Goal: Task Accomplishment & Management: Use online tool/utility

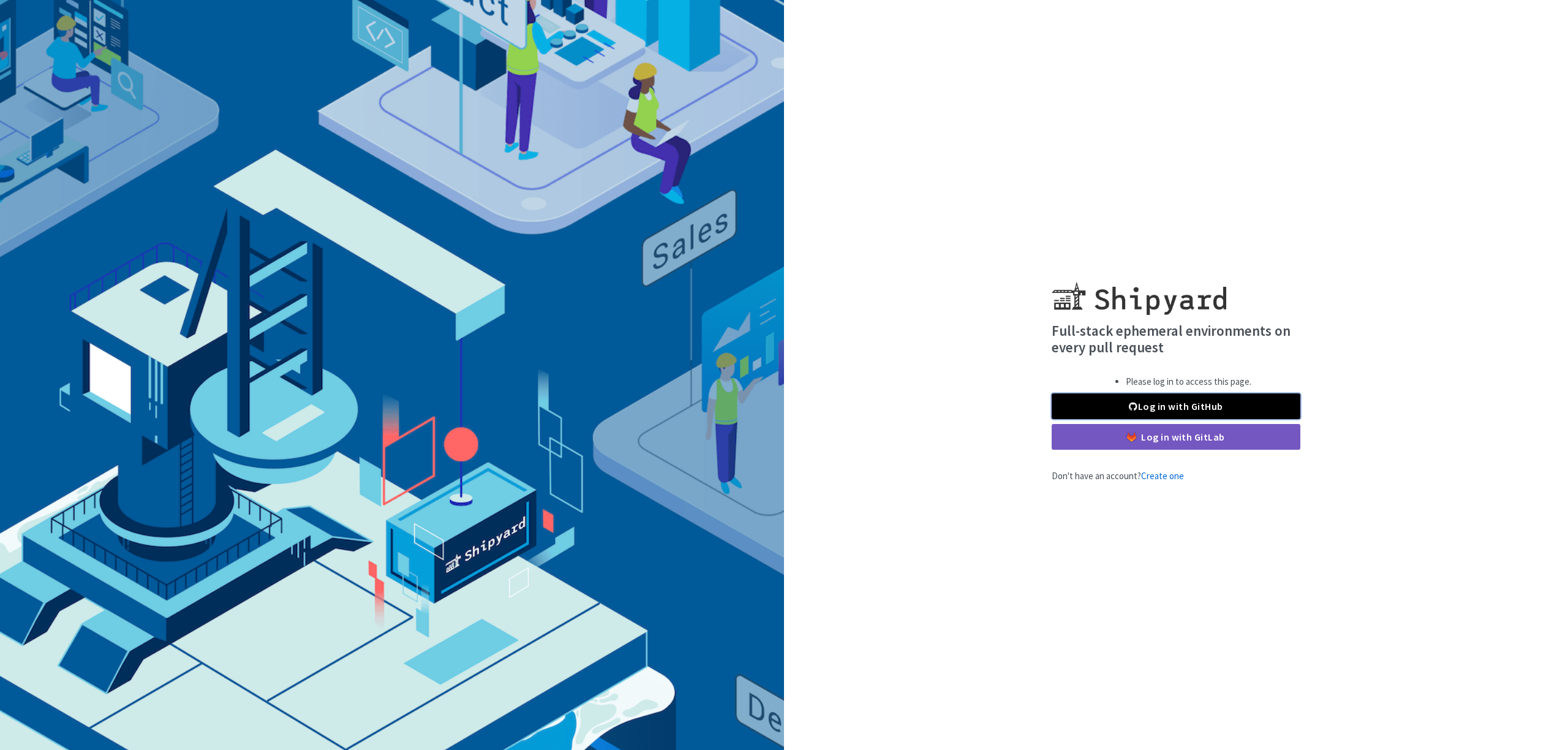
click at [1107, 404] on link "Log in with GitHub" at bounding box center [1176, 406] width 249 height 25
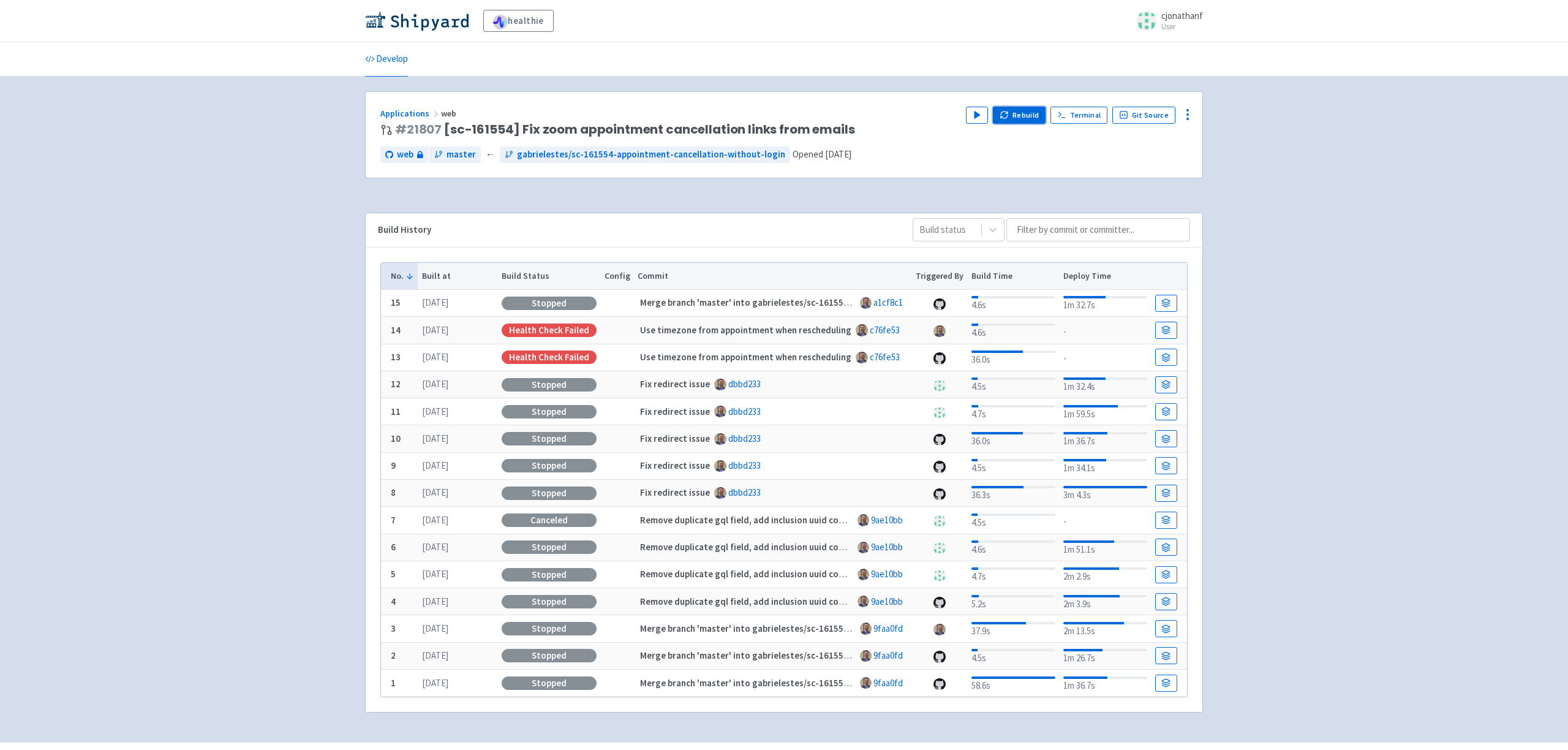
click at [1016, 119] on button "Rebuild" at bounding box center [1020, 115] width 53 height 18
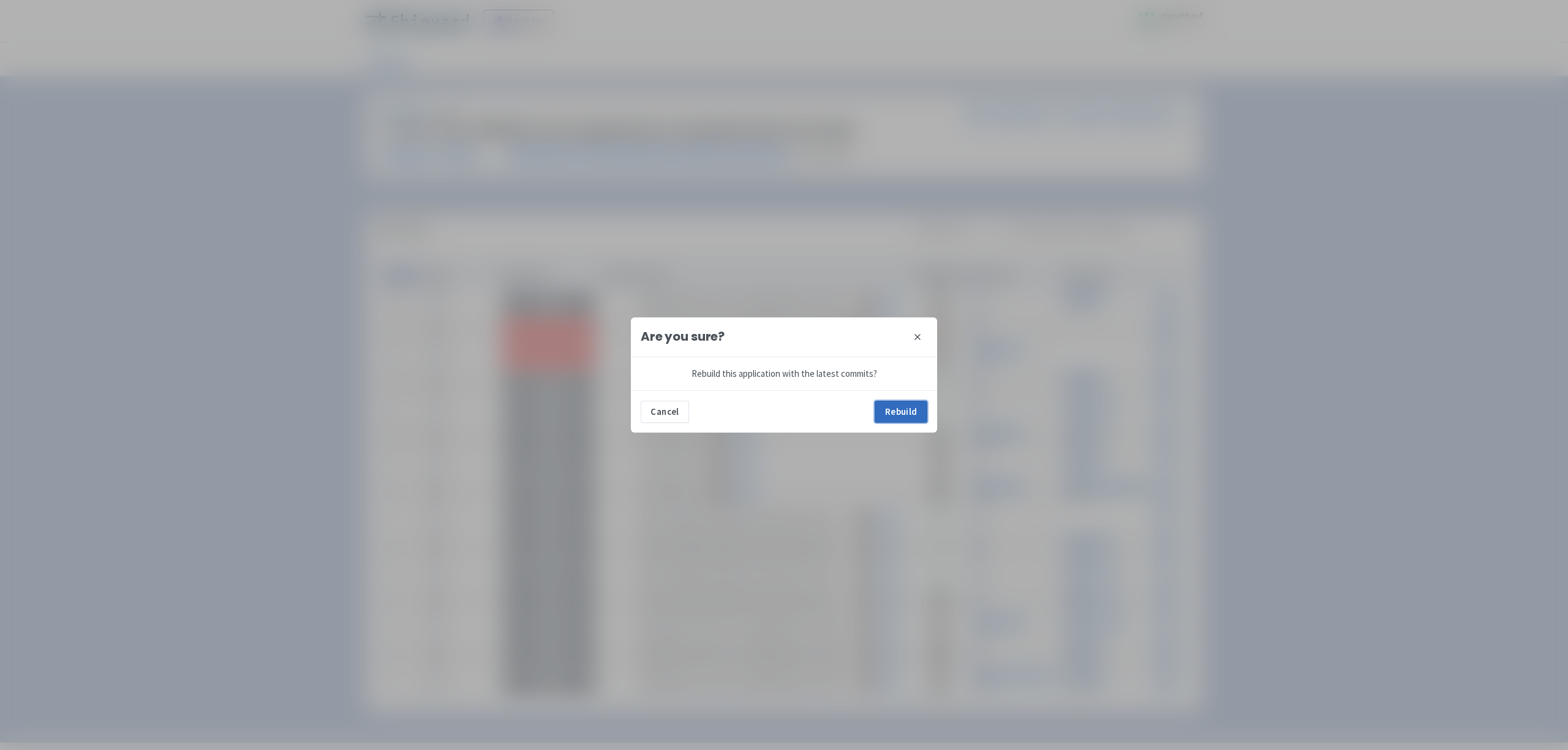
click at [899, 402] on button "Rebuild" at bounding box center [901, 411] width 53 height 22
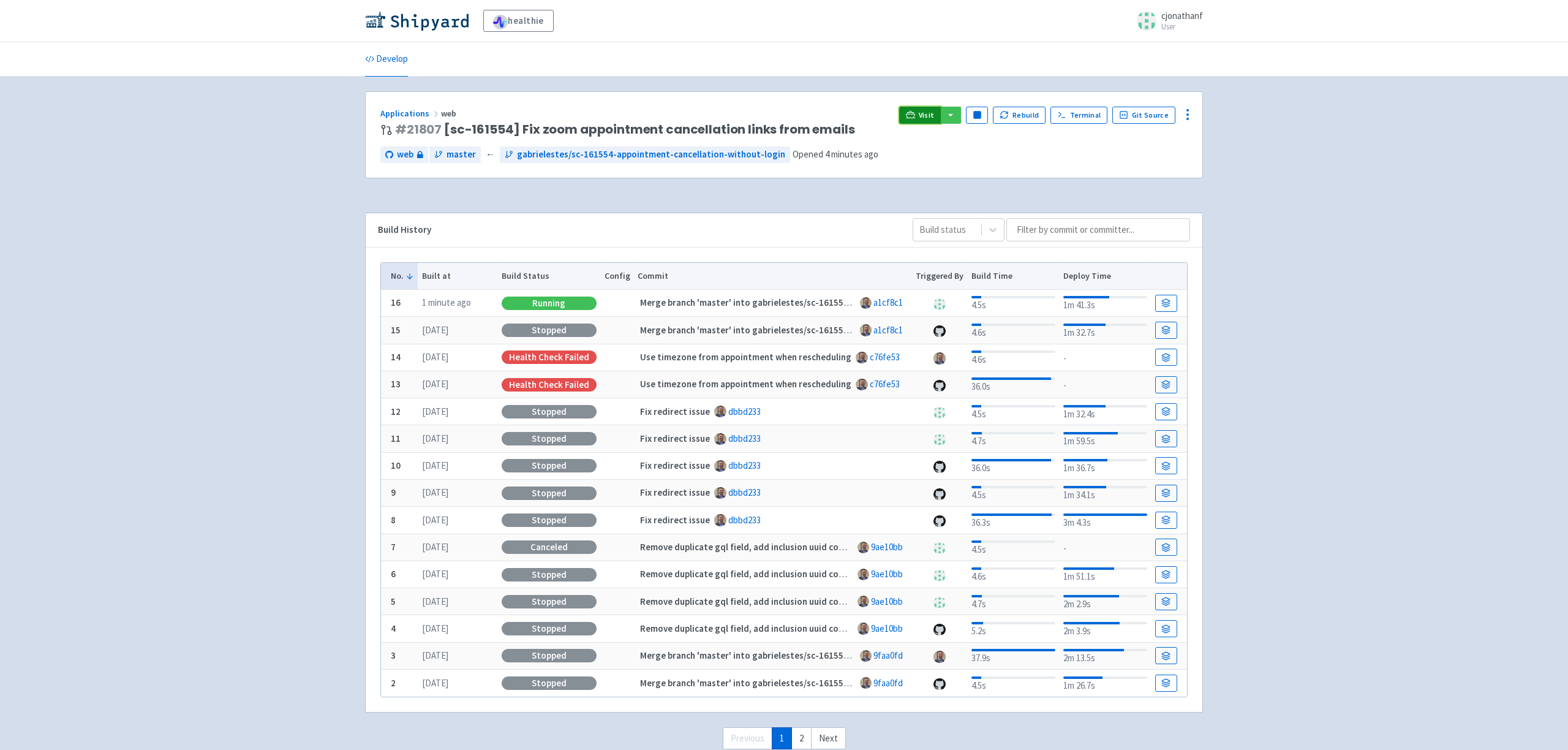
click at [924, 116] on span "Visit" at bounding box center [927, 114] width 16 height 10
